Goal: Transaction & Acquisition: Purchase product/service

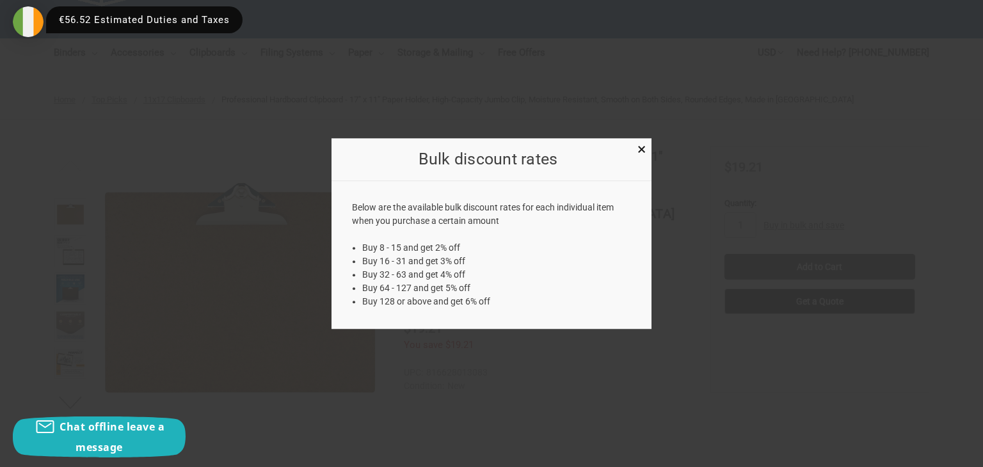
click at [466, 242] on div "Below are the available bulk discount rates for each individual item when you p…" at bounding box center [491, 255] width 320 height 148
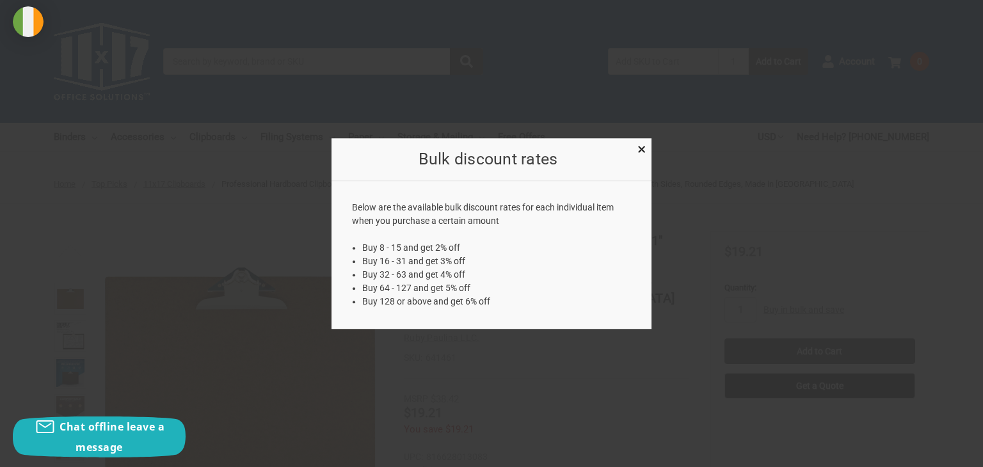
drag, startPoint x: 361, startPoint y: 244, endPoint x: 470, endPoint y: 243, distance: 108.1
click at [470, 243] on div "Below are the available bulk discount rates for each individual item when you p…" at bounding box center [491, 255] width 320 height 148
drag, startPoint x: 360, startPoint y: 271, endPoint x: 476, endPoint y: 269, distance: 115.8
click at [476, 269] on div "Below are the available bulk discount rates for each individual item when you p…" at bounding box center [491, 255] width 320 height 148
copy li "Buy 32 - 63 and get 4% off"
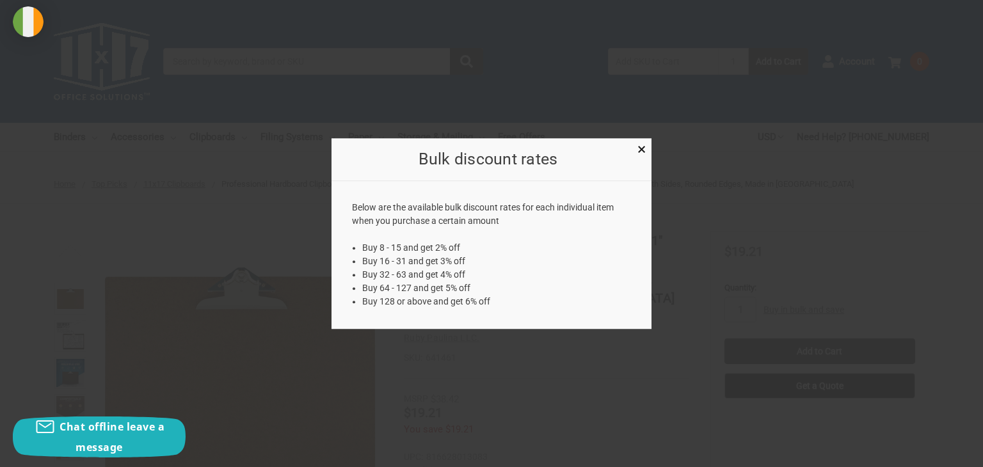
click at [464, 274] on li "Buy 32 - 63 and get 4% off" at bounding box center [496, 274] width 269 height 13
